Goal: Navigation & Orientation: Understand site structure

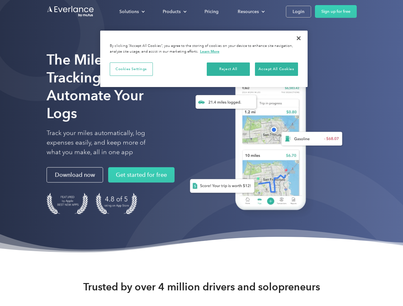
click at [132, 11] on div "Solutions" at bounding box center [128, 12] width 19 height 8
click at [174, 11] on div "Products" at bounding box center [172, 12] width 18 height 8
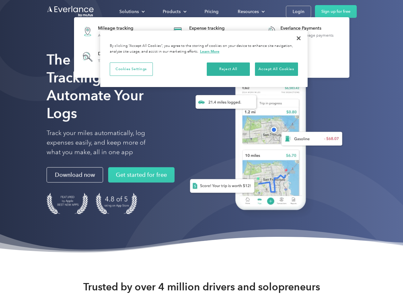
click at [250, 11] on div "Resources" at bounding box center [248, 12] width 21 height 8
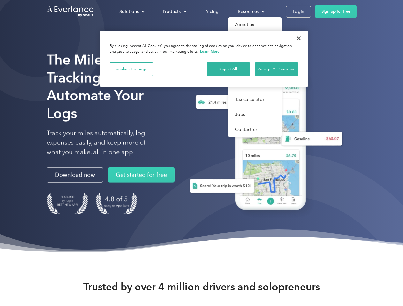
click at [131, 69] on button "Cookies Settings" at bounding box center [131, 69] width 43 height 13
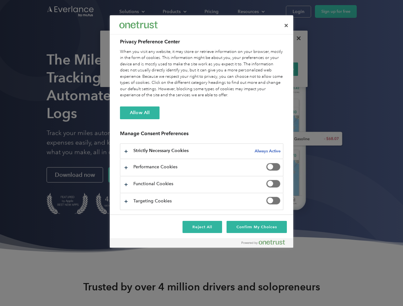
click at [228, 69] on div "When you visit any website, it may store or retrieve information on your browse…" at bounding box center [201, 74] width 163 height 50
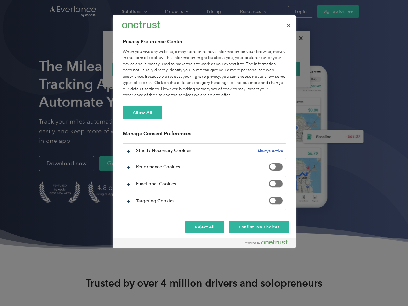
click at [276, 69] on div "When you visit any website, it may store or retrieve information on your browse…" at bounding box center [204, 74] width 163 height 50
click at [299, 38] on div at bounding box center [204, 153] width 408 height 306
